Goal: Transaction & Acquisition: Purchase product/service

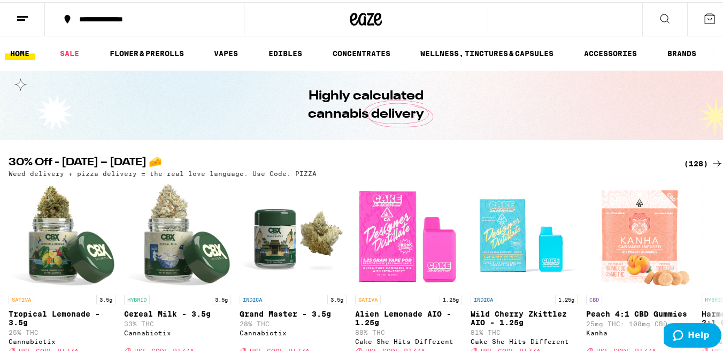
click at [690, 165] on div "(128)" at bounding box center [704, 161] width 40 height 13
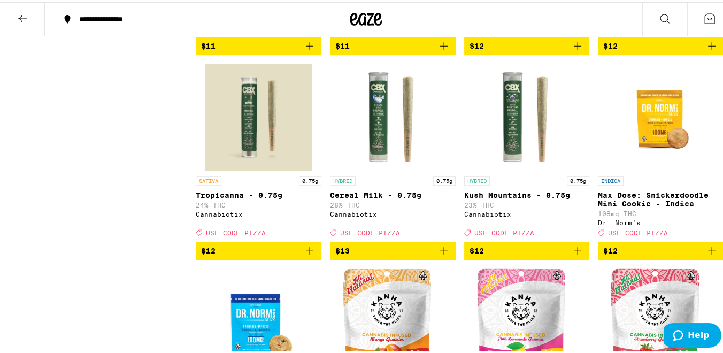
scroll to position [1100, 0]
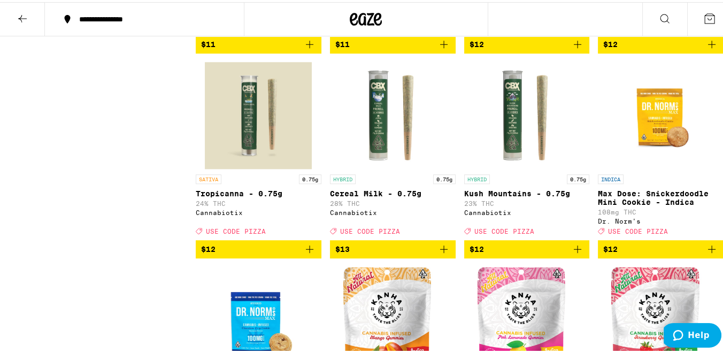
click at [29, 17] on button at bounding box center [22, 18] width 45 height 34
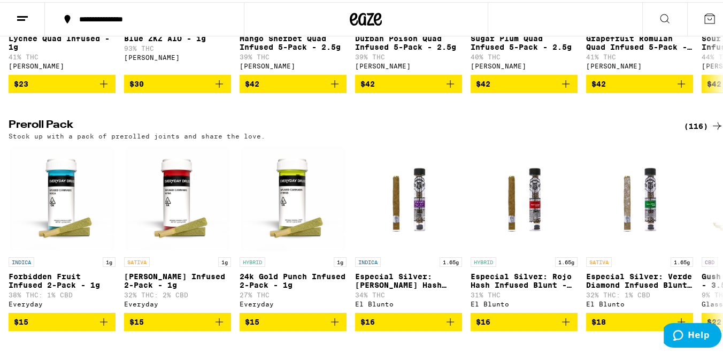
scroll to position [2558, 0]
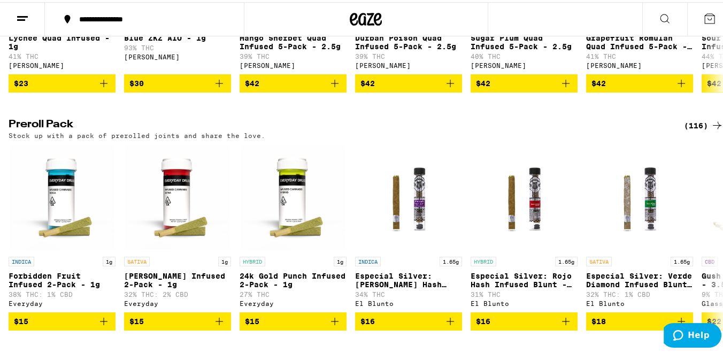
click at [695, 130] on div "(116)" at bounding box center [704, 123] width 40 height 13
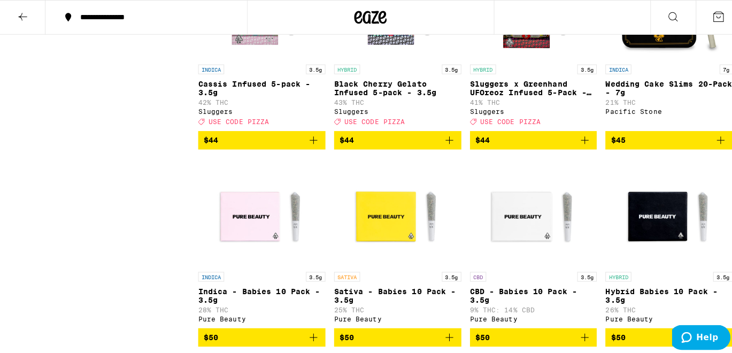
scroll to position [5263, 0]
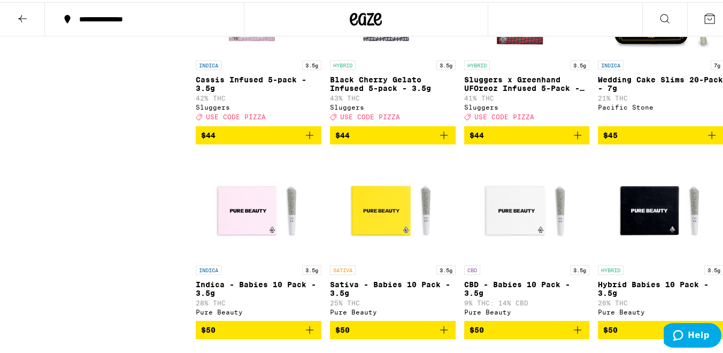
click at [346, 99] on p "43% THC" at bounding box center [393, 96] width 126 height 7
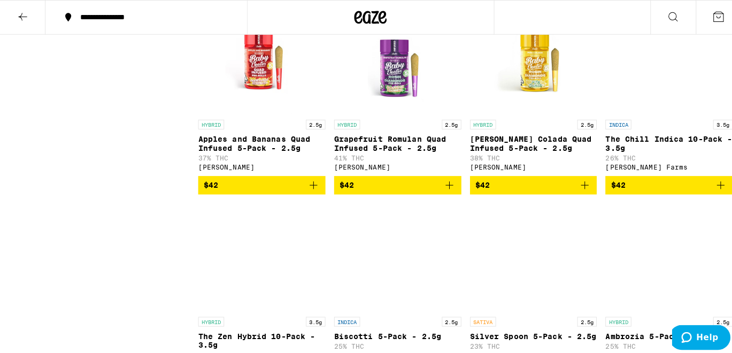
scroll to position [4849, 0]
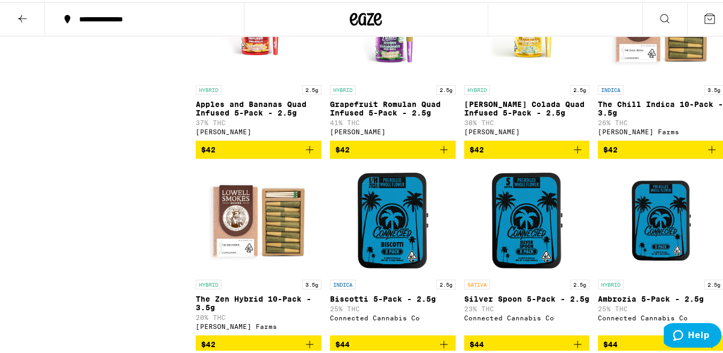
click at [382, 133] on div "HYBRID 2.5g Grapefruit Romulan Quad Infused 5-Pack - 2.5g 41% THC [PERSON_NAME]" at bounding box center [393, 108] width 126 height 50
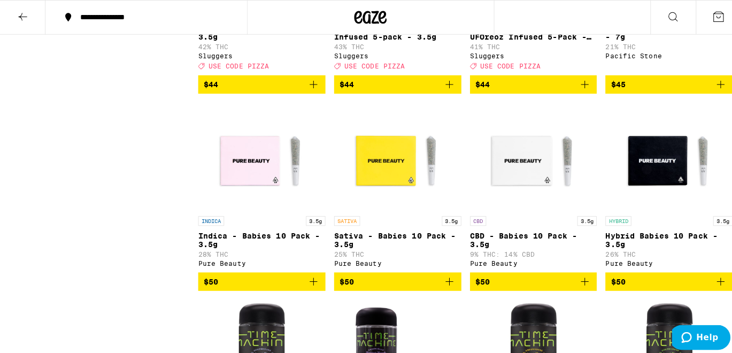
scroll to position [5335, 0]
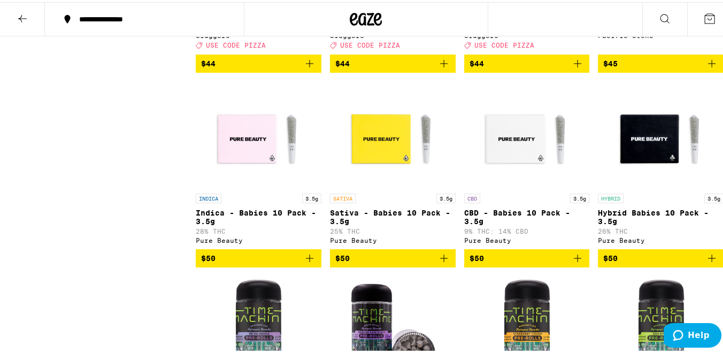
click at [249, 19] on p "Cassis Infused 5-pack - 3.5g" at bounding box center [259, 10] width 126 height 17
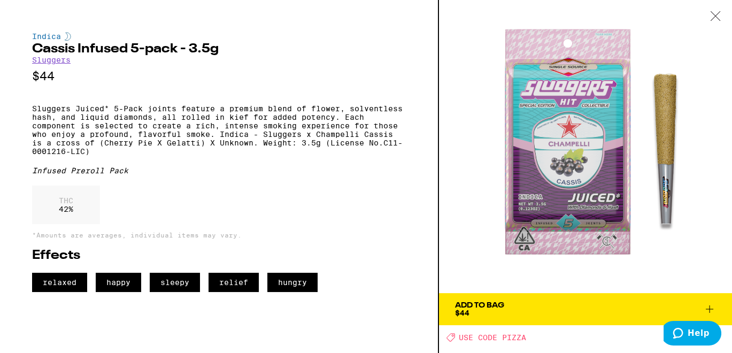
drag, startPoint x: 249, startPoint y: 148, endPoint x: 282, endPoint y: 55, distance: 98.8
click at [282, 55] on h2 "Cassis Infused 5-pack - 3.5g" at bounding box center [219, 49] width 374 height 13
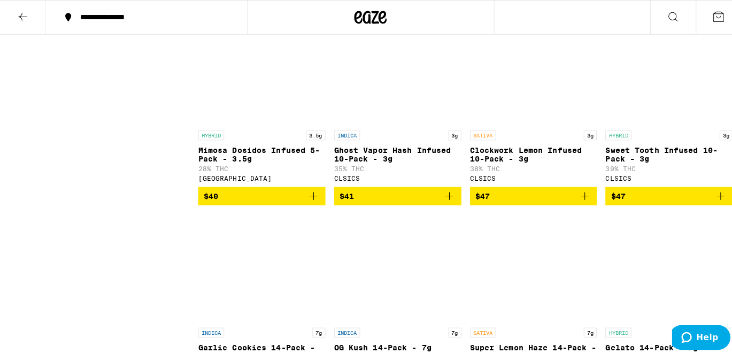
scroll to position [4017, 0]
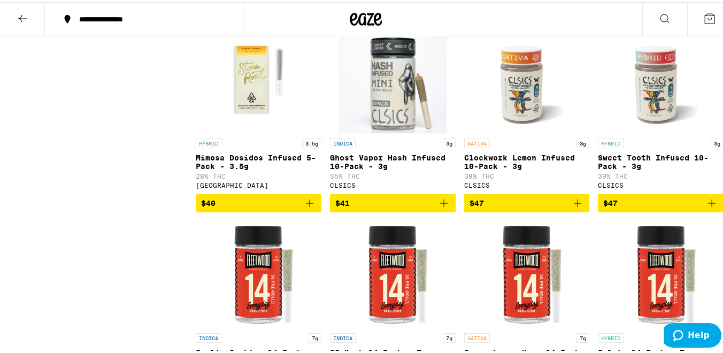
click at [386, 131] on img "Open page for Ghost Vapor Hash Infused 10-Pack - 3g from CLSICS" at bounding box center [393, 77] width 108 height 107
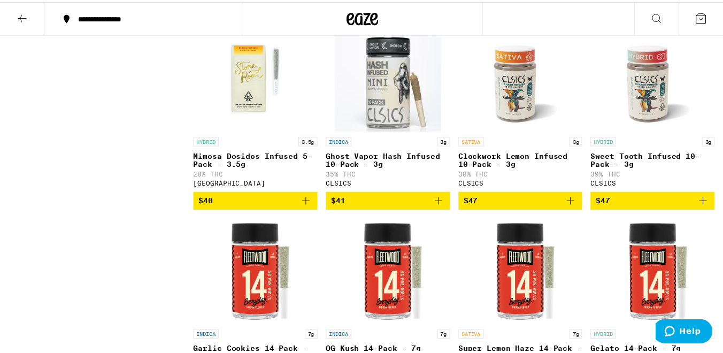
scroll to position [4059, 0]
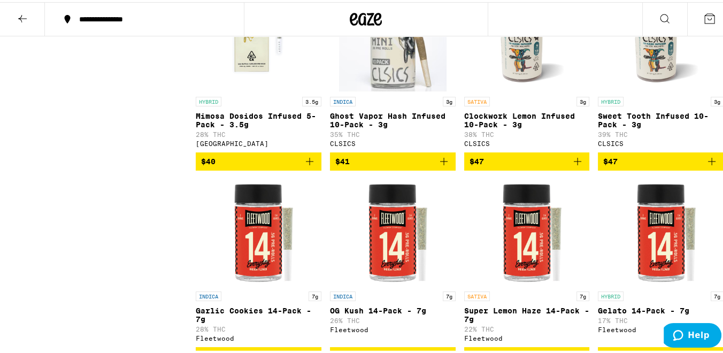
click at [519, 127] on p "Clockwork Lemon Infused 10-Pack - 3g" at bounding box center [527, 118] width 126 height 17
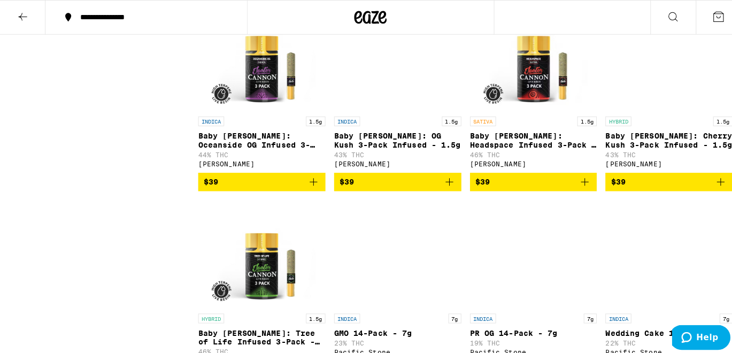
scroll to position [2811, 0]
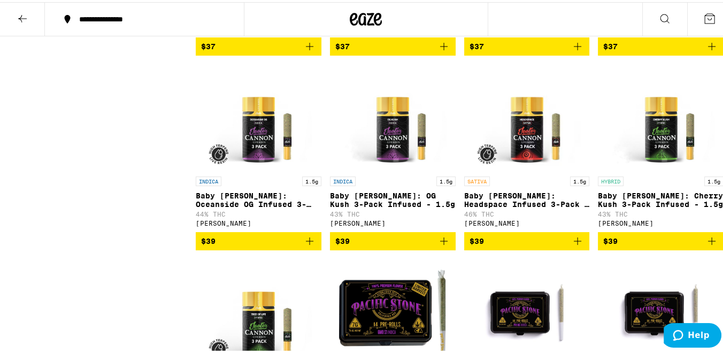
click at [527, 225] on div "SATIVA 1.5g Baby [PERSON_NAME]: Headspace Infused 3-Pack - 1.5g 46% THC [PERSON…" at bounding box center [527, 199] width 126 height 50
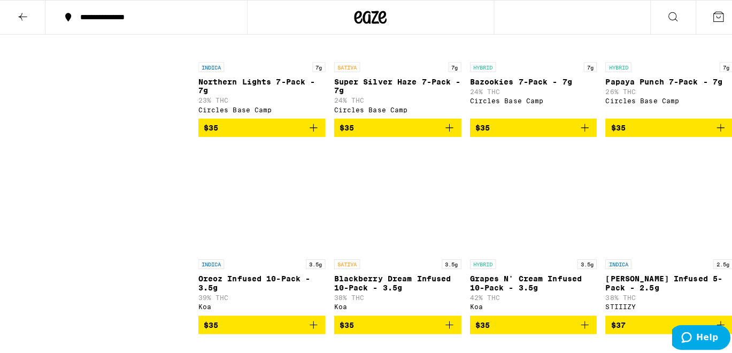
scroll to position [2205, 0]
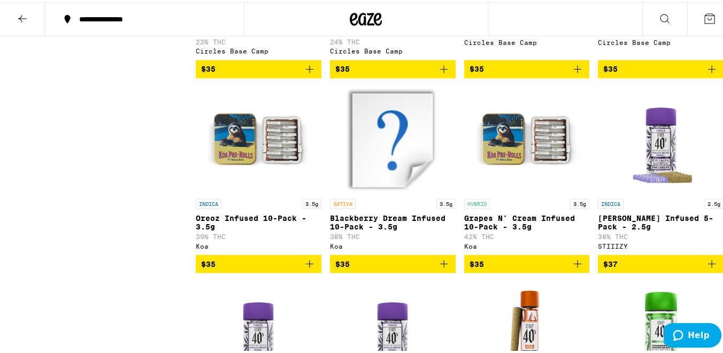
click at [505, 191] on img "Open page for Grapes N' Cream Infused 10-Pack - 3.5g from Koa" at bounding box center [526, 138] width 107 height 107
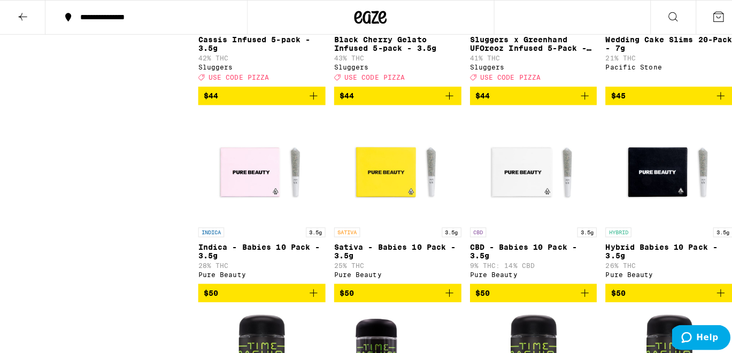
scroll to position [5289, 0]
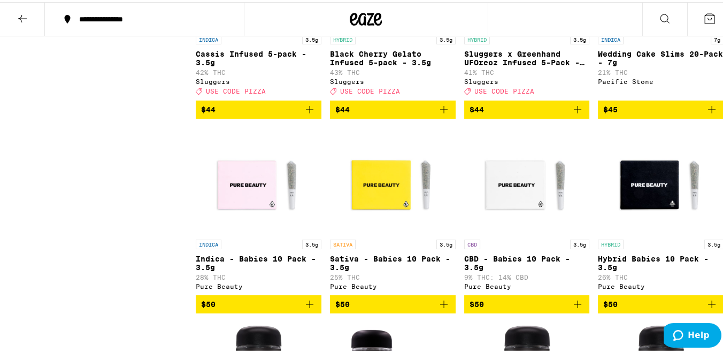
click at [394, 65] on p "Black Cherry Gelato Infused 5-pack - 3.5g" at bounding box center [393, 56] width 126 height 17
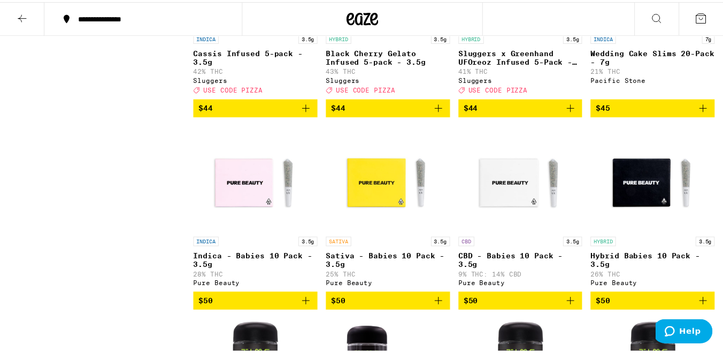
scroll to position [5265, 0]
